Goal: Transaction & Acquisition: Purchase product/service

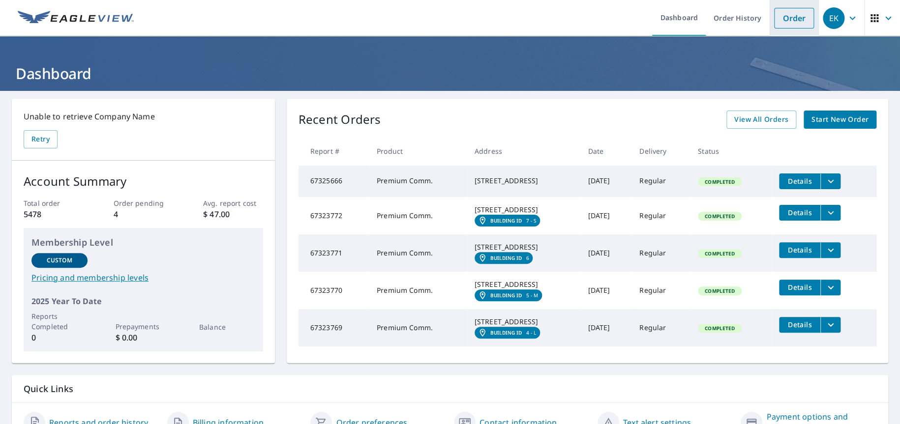
click at [792, 16] on link "Order" at bounding box center [794, 18] width 40 height 21
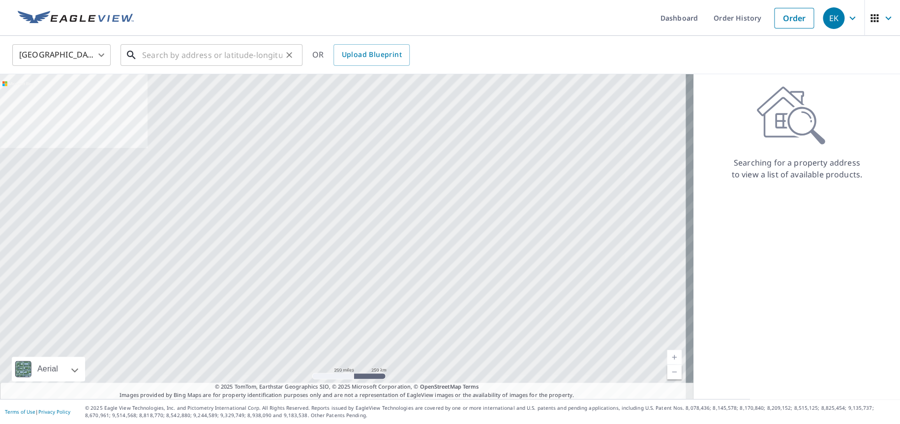
click at [199, 57] on input "text" at bounding box center [212, 55] width 140 height 28
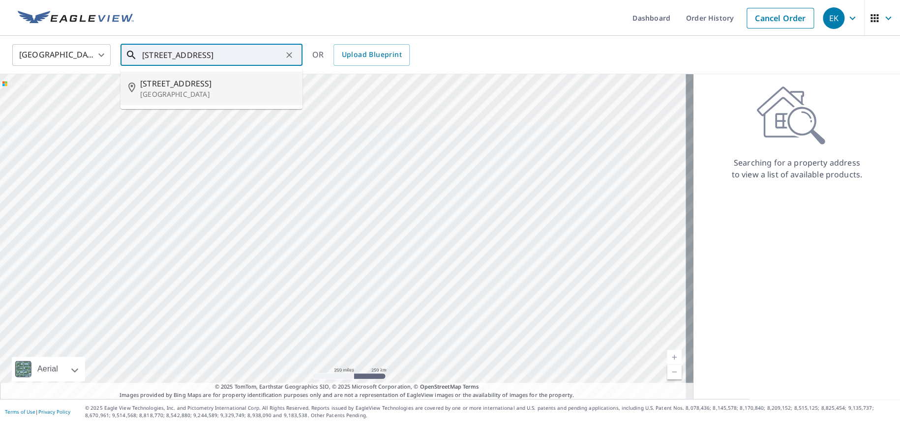
click at [189, 89] on p "[GEOGRAPHIC_DATA]" at bounding box center [217, 94] width 154 height 10
type input "[STREET_ADDRESS]"
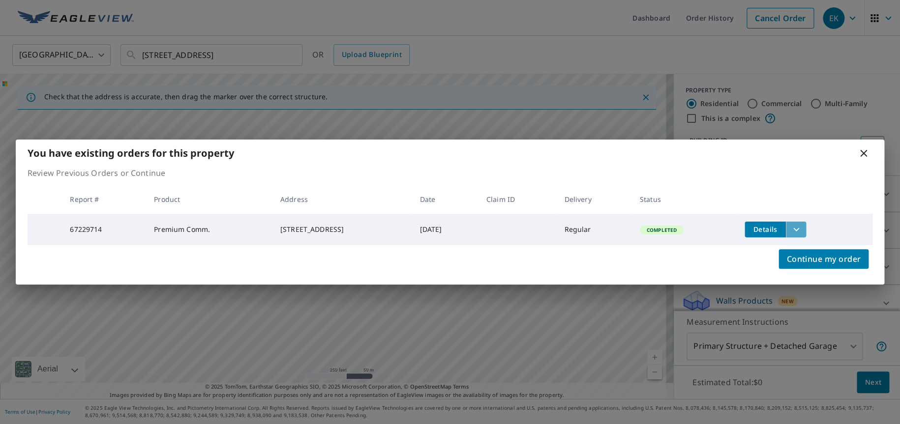
click at [802, 225] on icon "filesDropdownBtn-67229714" at bounding box center [796, 230] width 12 height 12
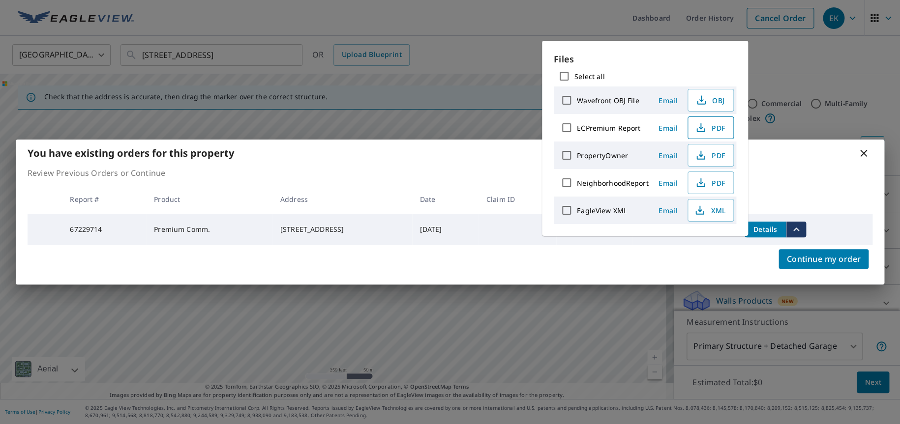
click at [708, 127] on span "PDF" at bounding box center [709, 128] width 31 height 12
click at [834, 259] on span "Continue my order" at bounding box center [823, 259] width 74 height 14
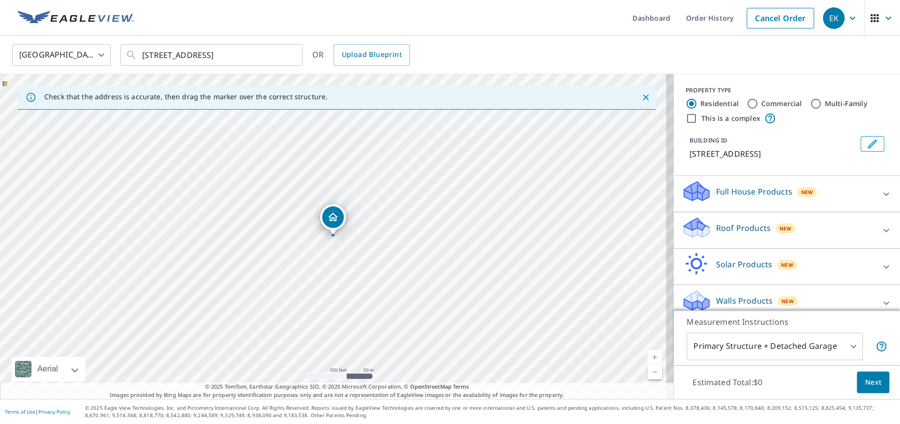
click at [649, 354] on link "Current Level 17, Zoom In" at bounding box center [654, 357] width 15 height 15
click at [649, 354] on link "Current Level 18, Zoom In" at bounding box center [654, 357] width 15 height 15
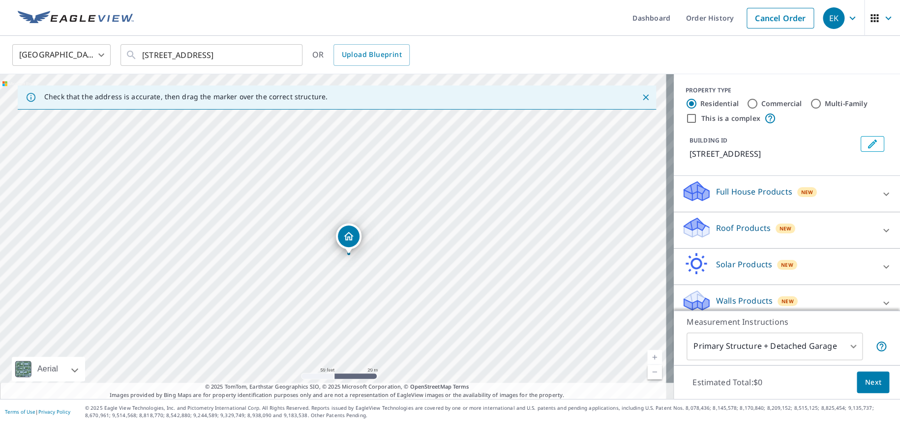
drag, startPoint x: 334, startPoint y: 222, endPoint x: 350, endPoint y: 239, distance: 23.0
click at [746, 104] on input "Commercial" at bounding box center [752, 104] width 12 height 12
radio input "true"
type input "4"
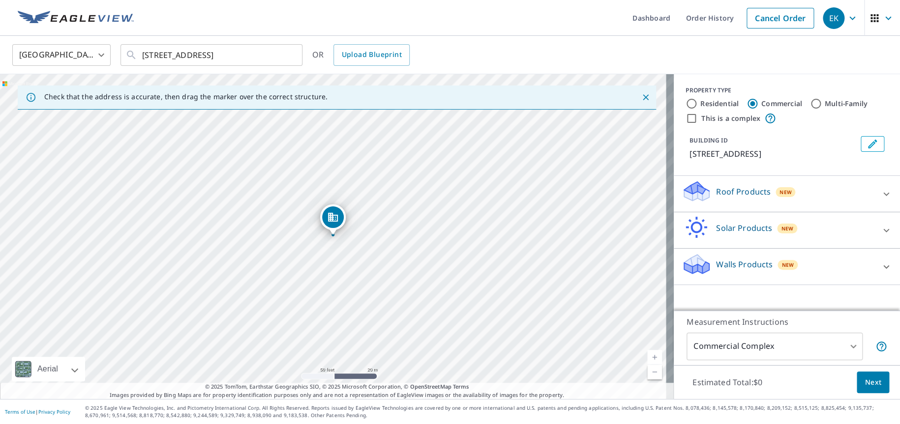
click at [700, 193] on icon at bounding box center [696, 195] width 25 height 12
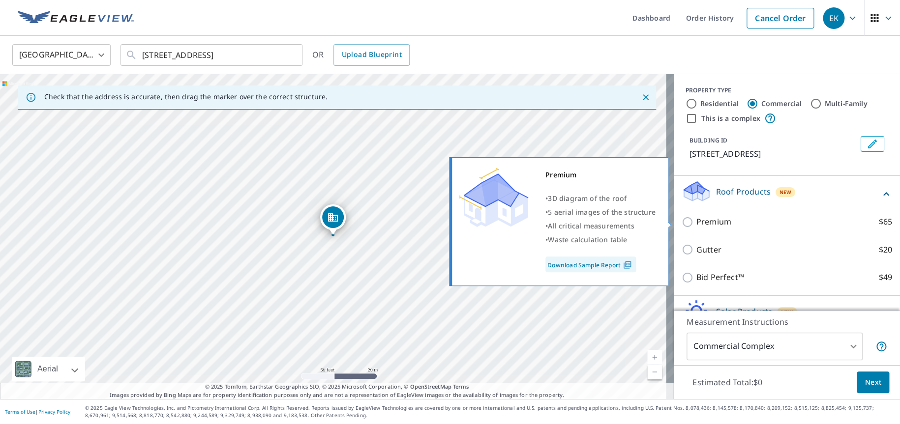
click at [681, 222] on input "Premium $65" at bounding box center [688, 222] width 15 height 12
checkbox input "true"
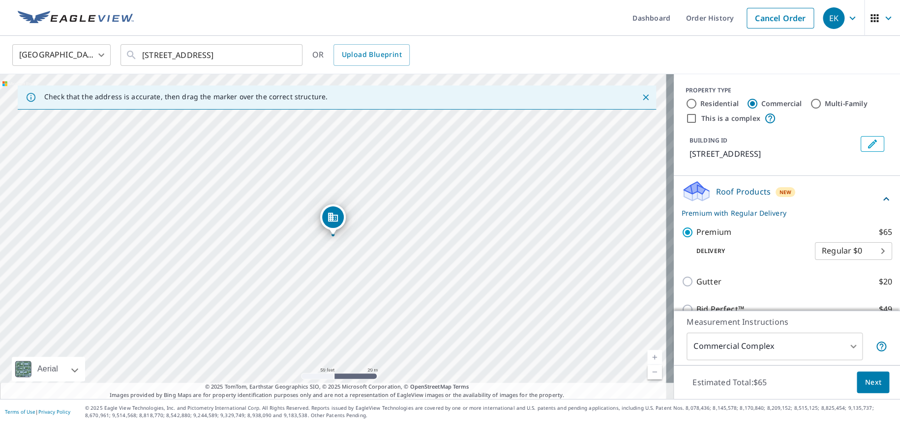
click at [867, 382] on span "Next" at bounding box center [872, 383] width 17 height 12
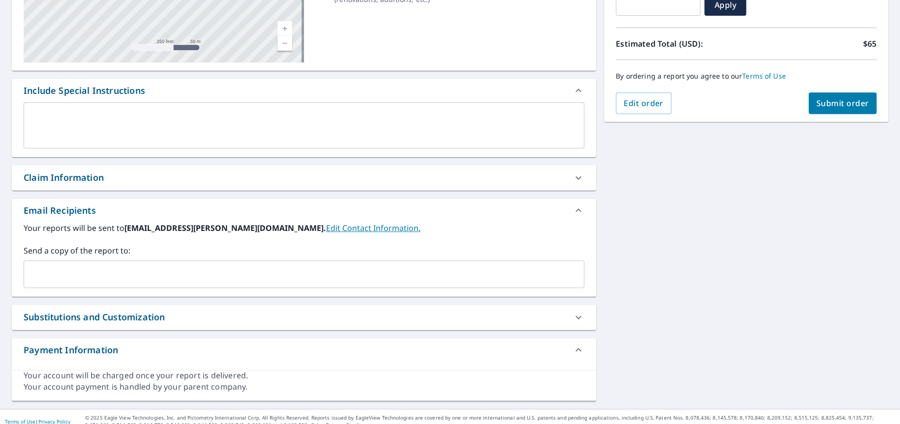
scroll to position [201, 0]
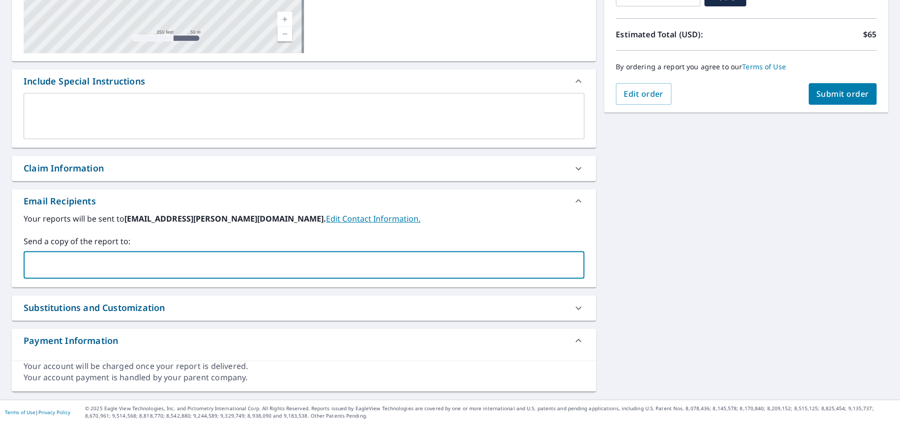
click at [51, 258] on input "text" at bounding box center [296, 265] width 537 height 19
type input "[EMAIL_ADDRESS][DOMAIN_NAME]"
click at [825, 95] on span "Submit order" at bounding box center [842, 93] width 53 height 11
checkbox input "true"
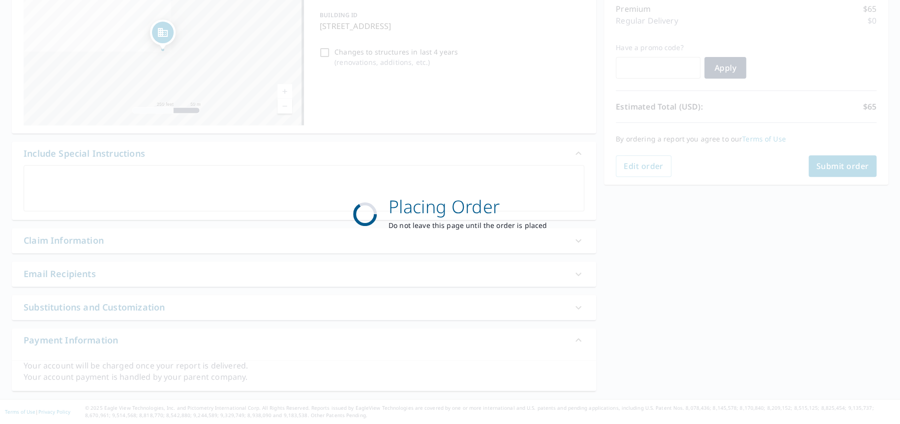
scroll to position [128, 0]
